Goal: Task Accomplishment & Management: Manage account settings

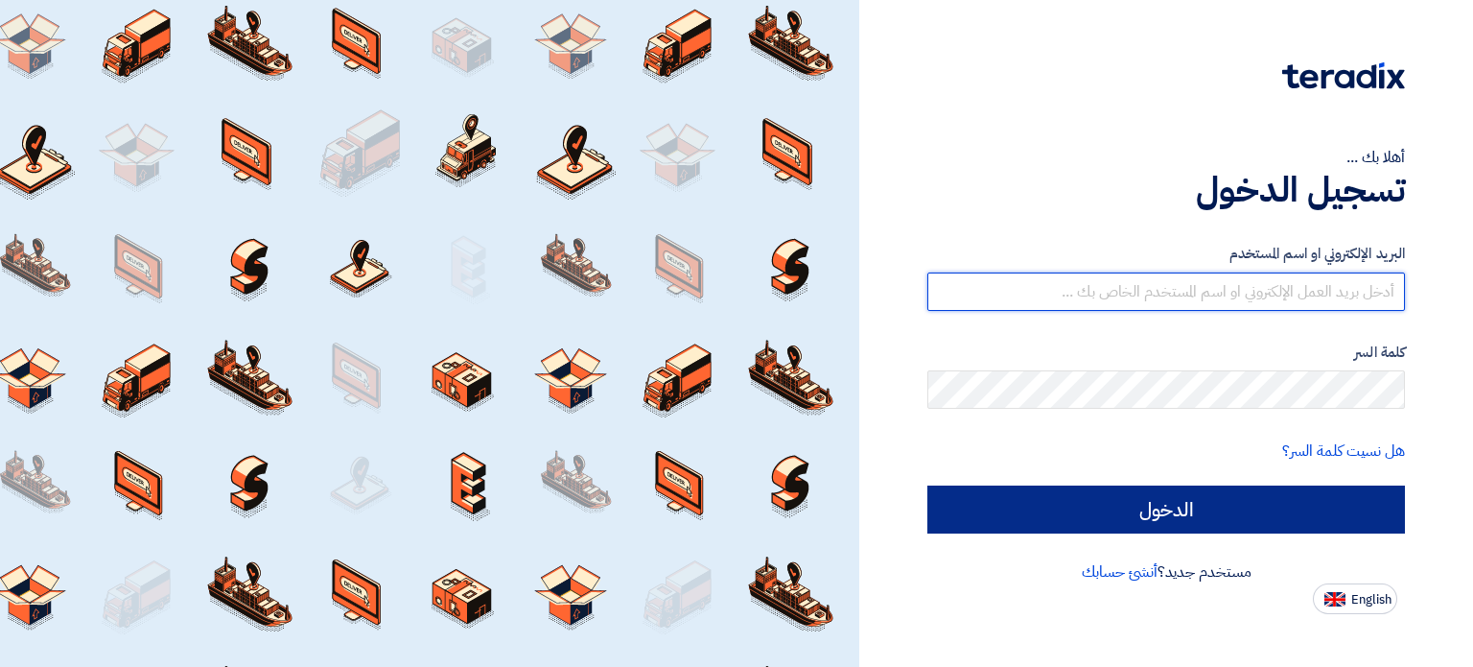
type input "[PERSON_NAME][EMAIL_ADDRESS][DOMAIN_NAME]"
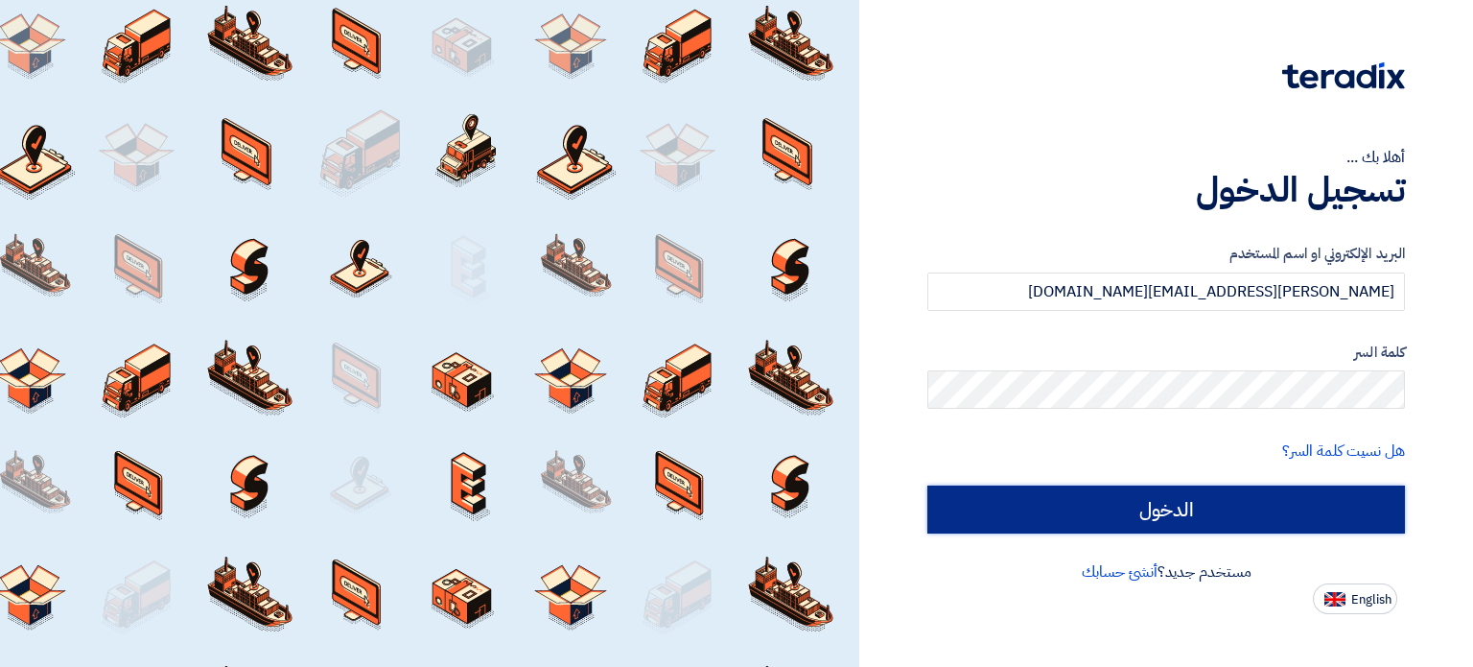
click at [1130, 508] on input "الدخول" at bounding box center [1166, 509] width 478 height 48
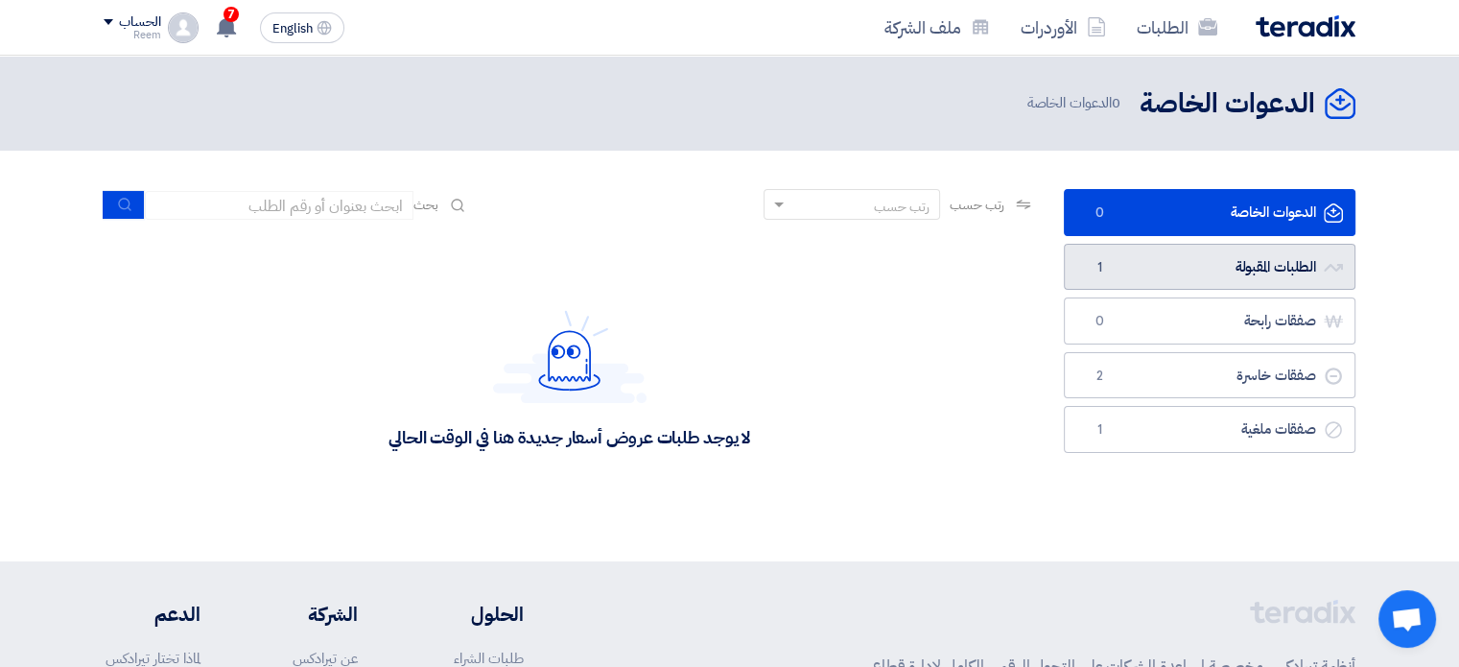
click at [1117, 272] on link "الطلبات المقبولة الطلبات المقبولة 1" at bounding box center [1210, 267] width 292 height 47
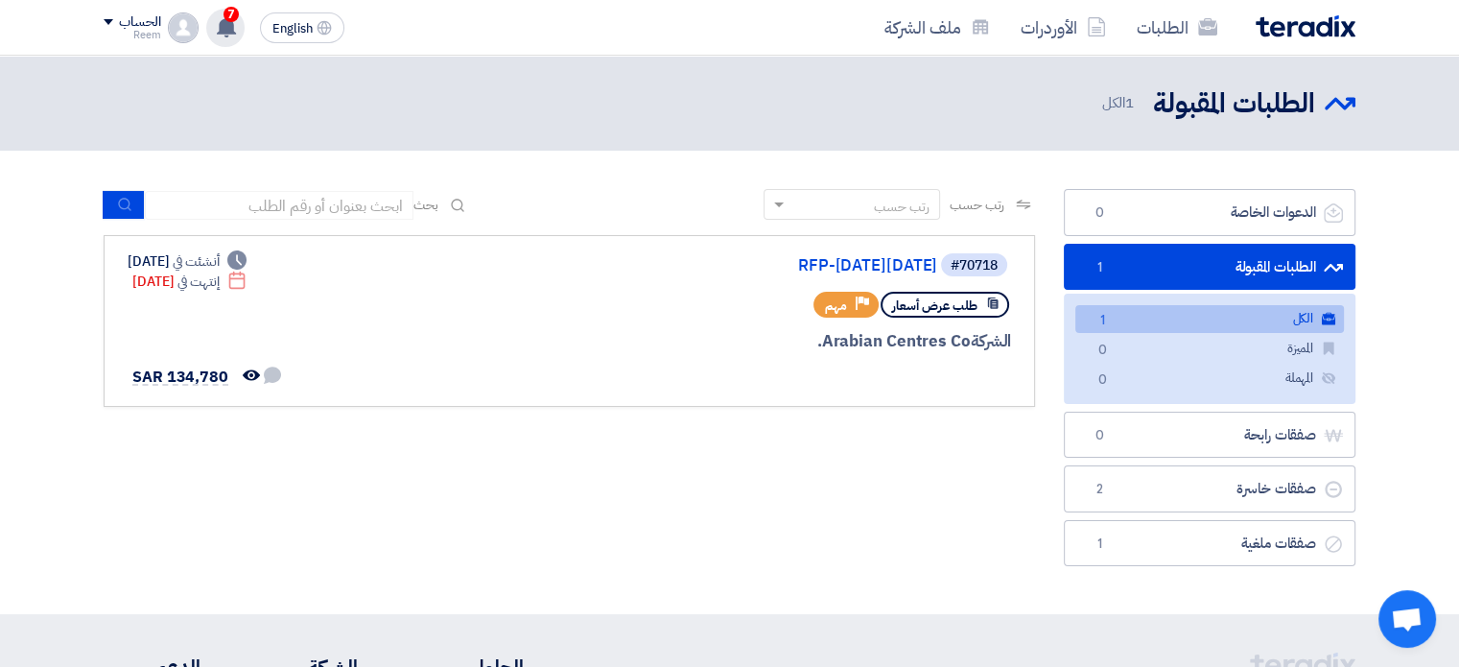
click at [216, 24] on icon at bounding box center [226, 26] width 21 height 21
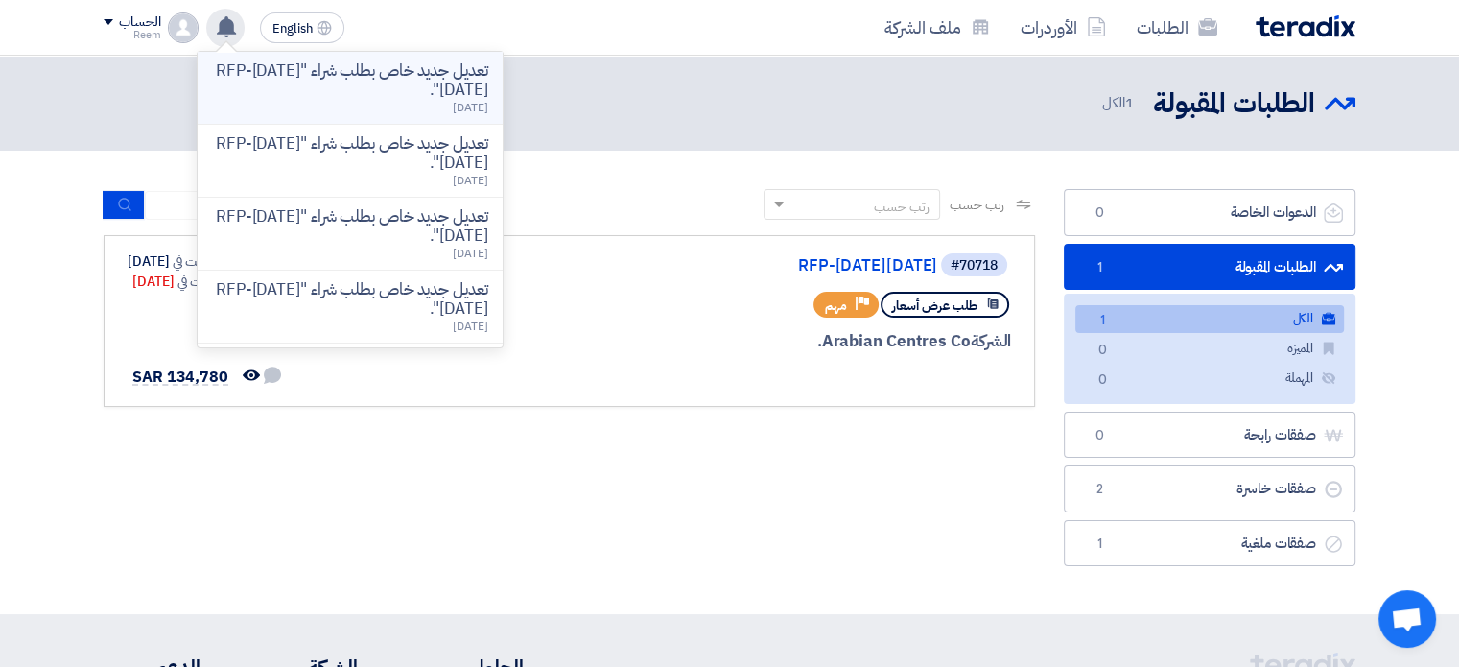
click at [299, 99] on div "تعديل جديد خاص بطلب شراء "RFP-[DATE][DATE]". [DATE]" at bounding box center [350, 87] width 274 height 53
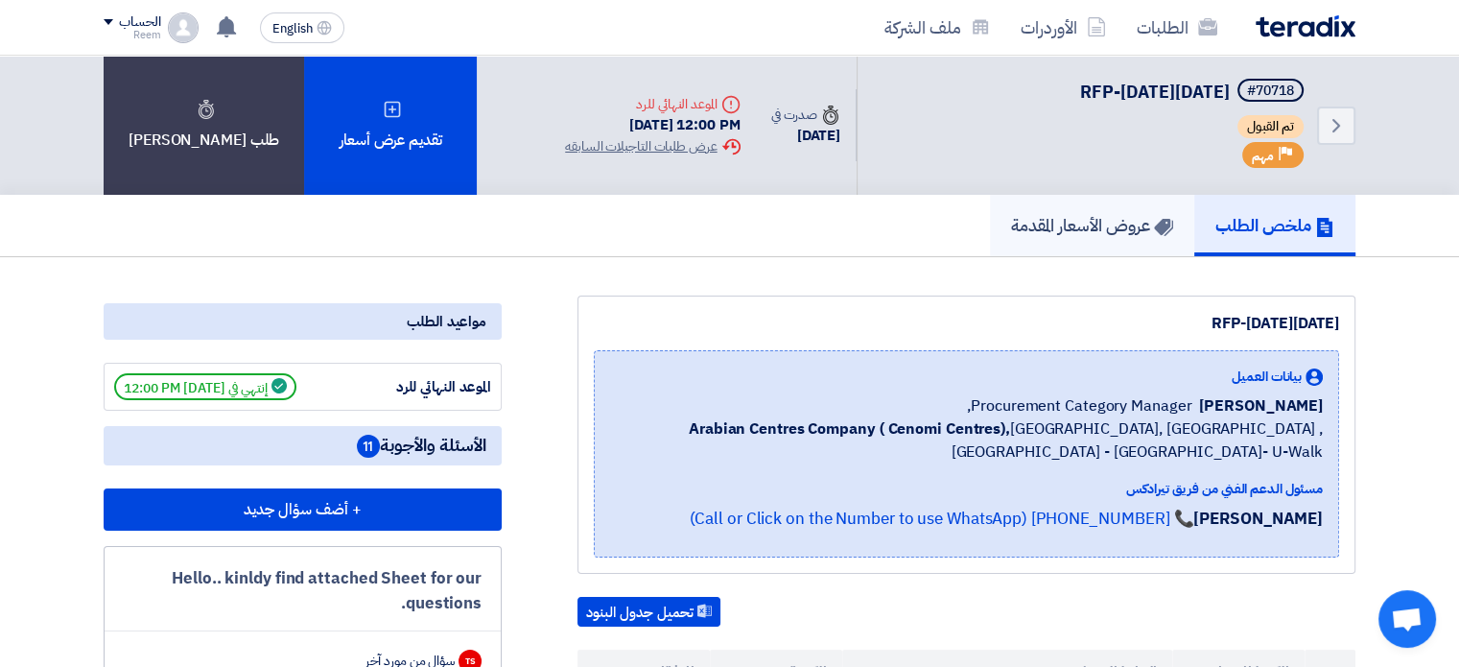
click at [1094, 237] on link "عروض الأسعار المقدمة" at bounding box center [1092, 225] width 204 height 61
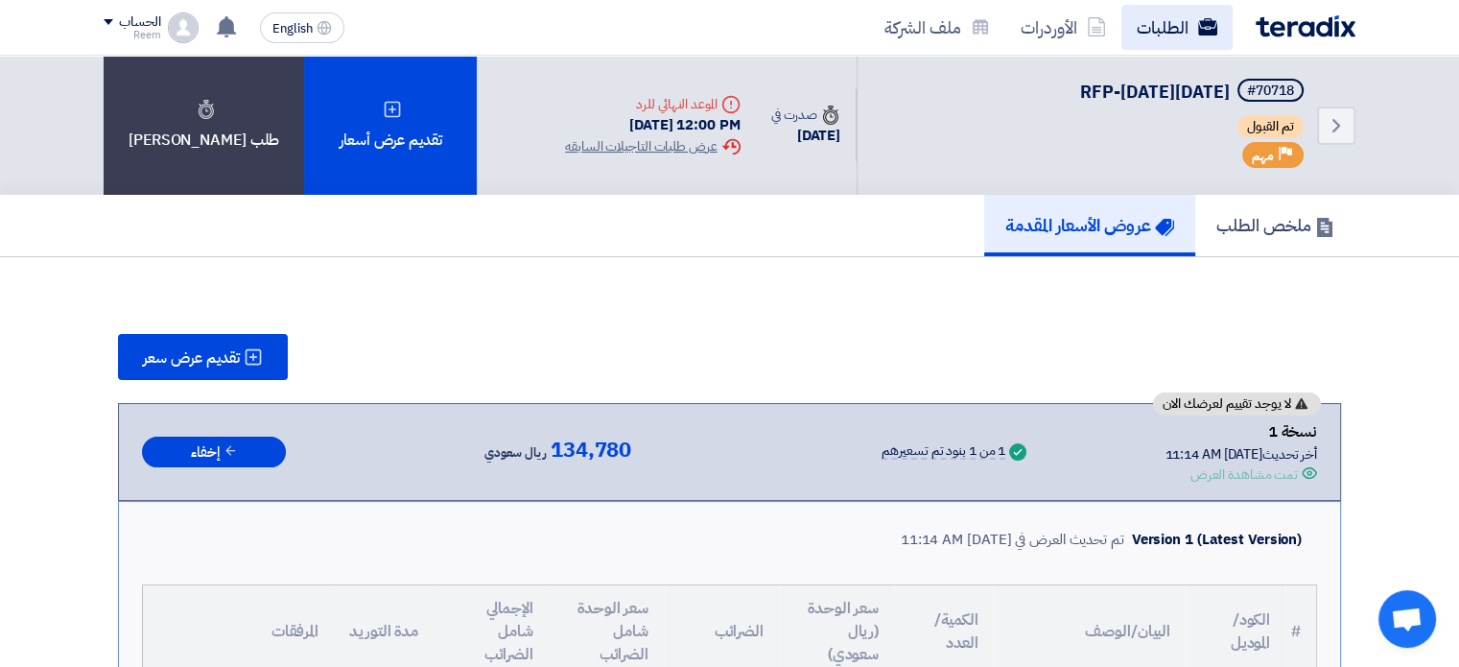
click at [1151, 30] on link "الطلبات" at bounding box center [1176, 27] width 111 height 45
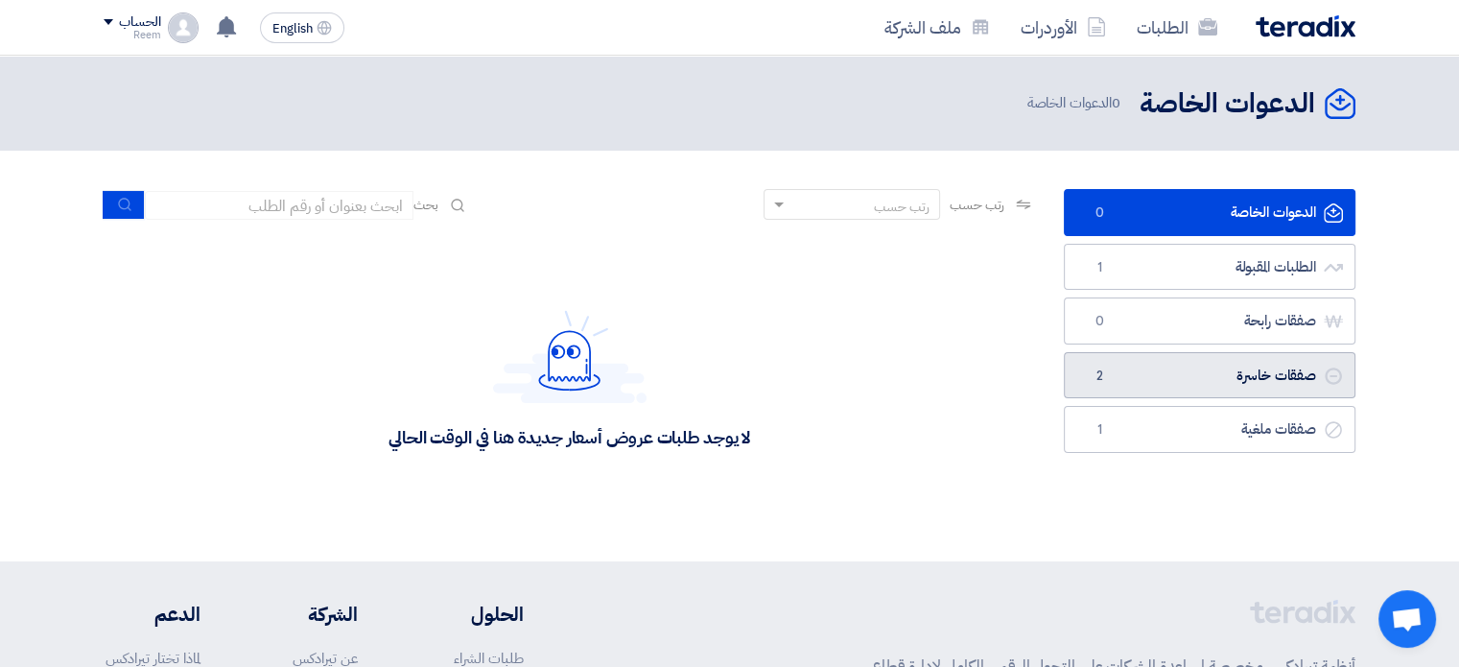
click at [1143, 380] on link "صفقات خاسرة صفقات خاسرة 2" at bounding box center [1210, 375] width 292 height 47
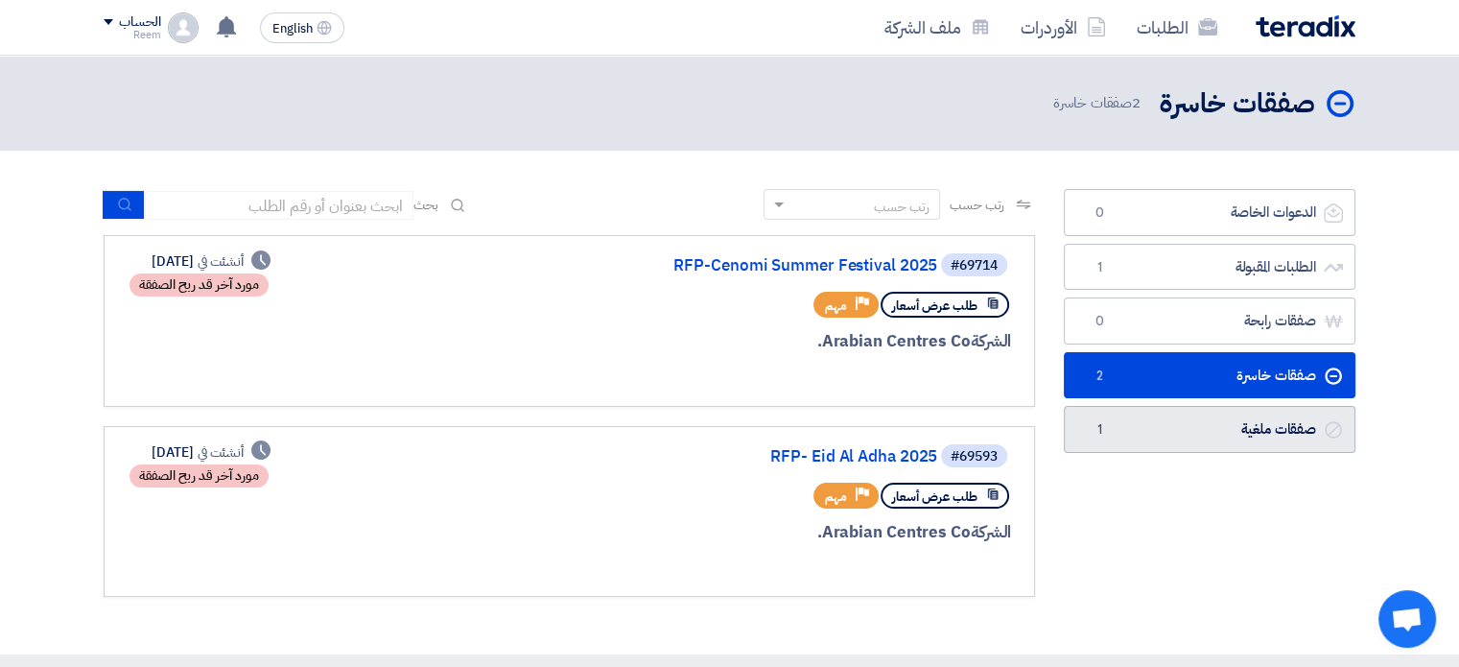
click at [1144, 417] on link "صفقات ملغية صفقات ملغية 1" at bounding box center [1210, 429] width 292 height 47
